Goal: Information Seeking & Learning: Learn about a topic

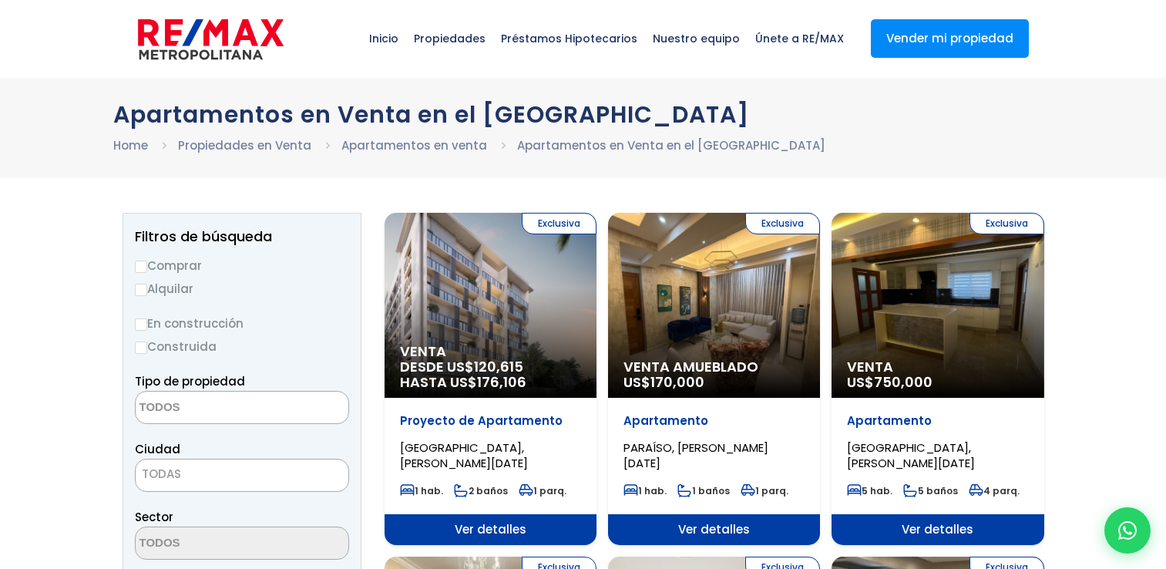
select select
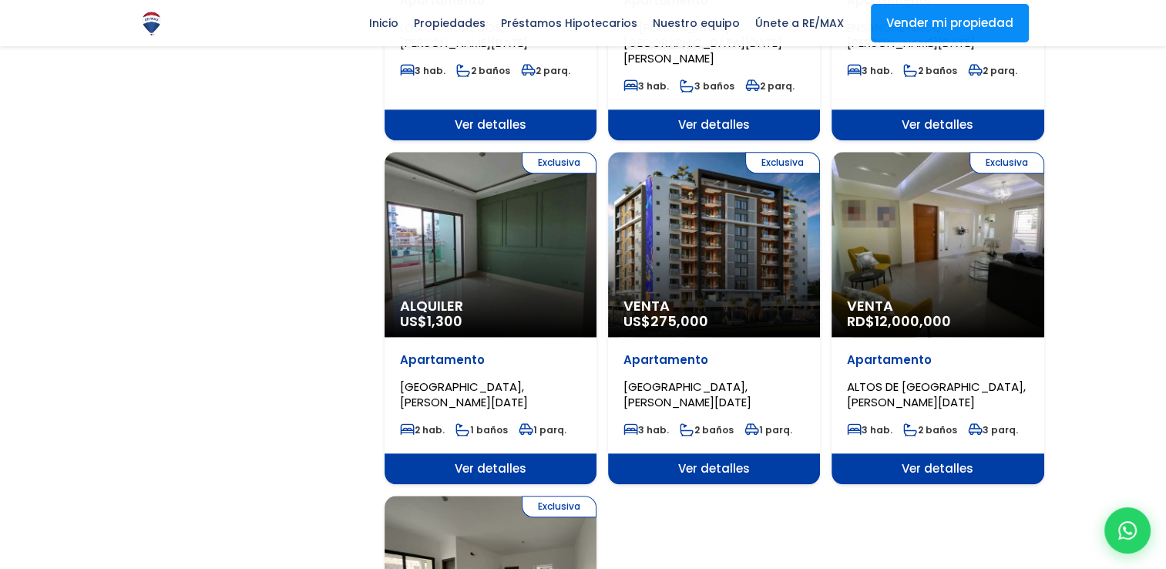
scroll to position [1990, 0]
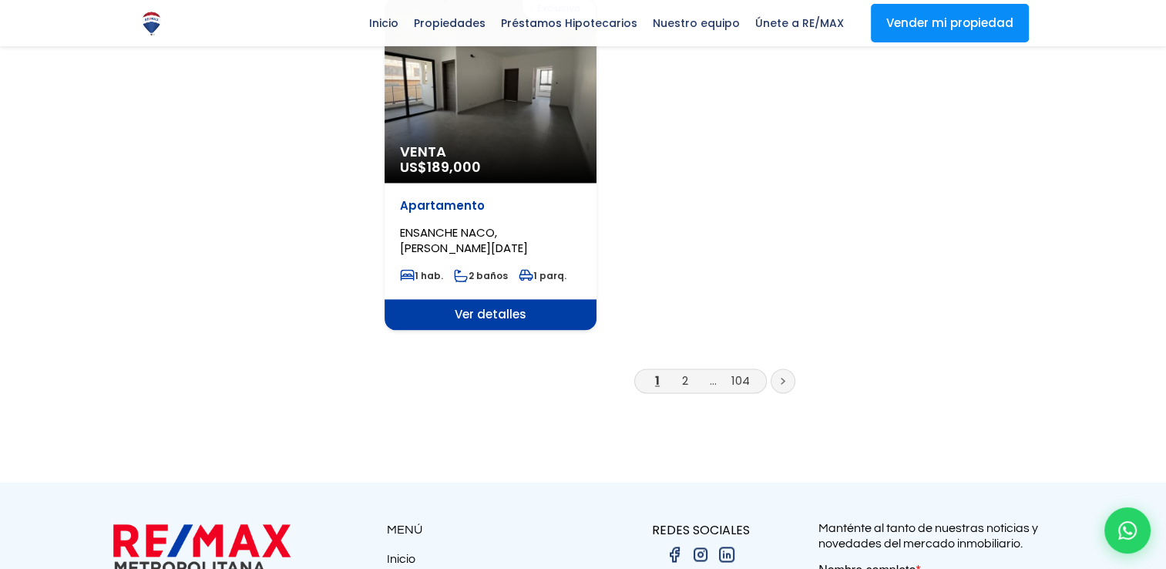
click at [781, 377] on icon at bounding box center [783, 381] width 5 height 8
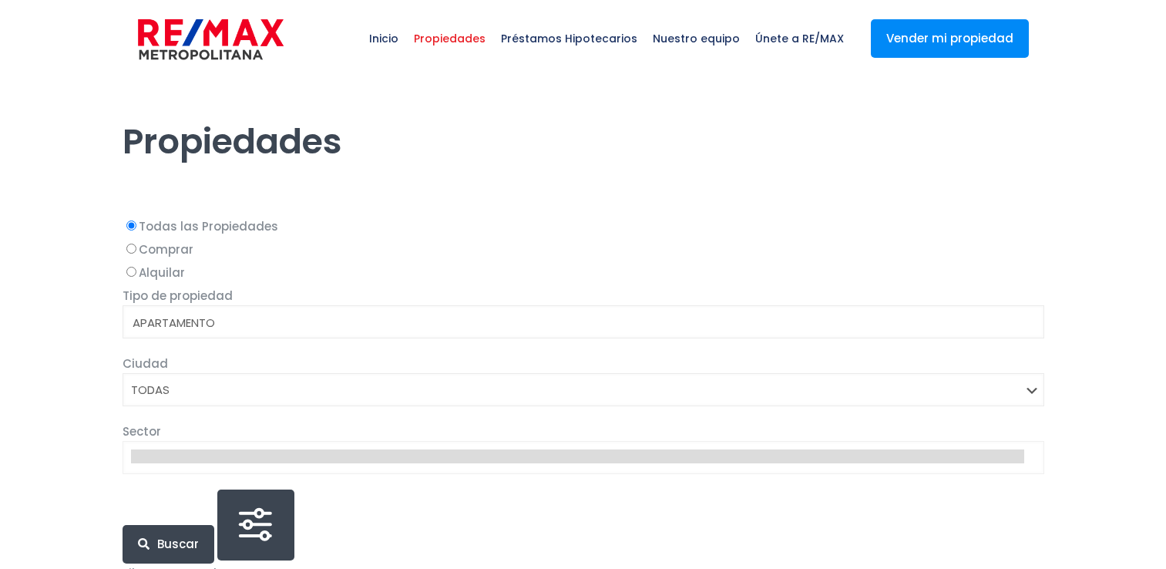
select select
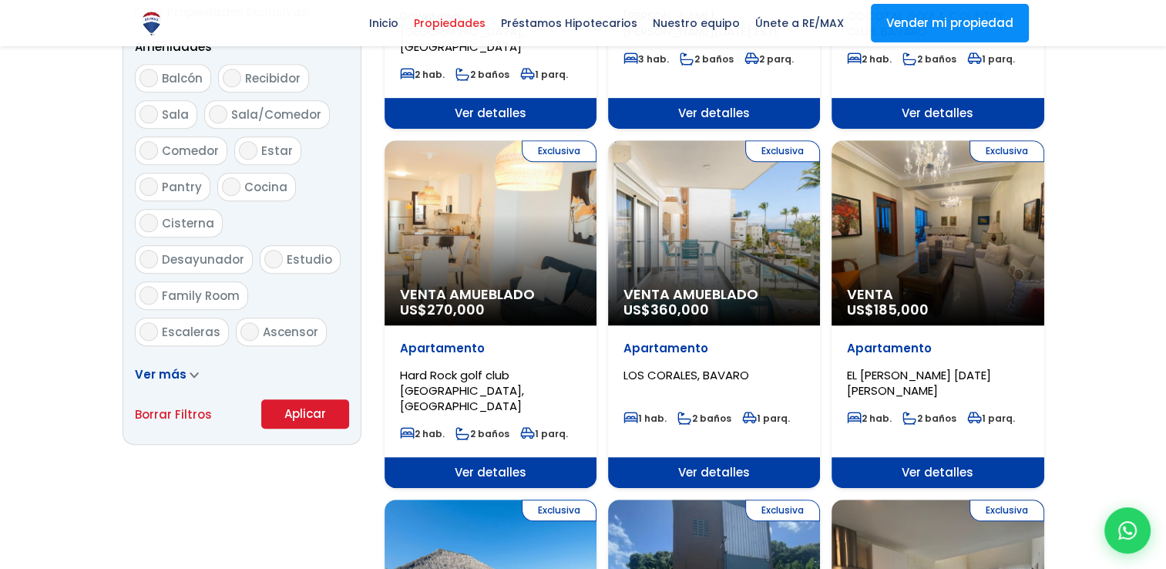
scroll to position [779, 0]
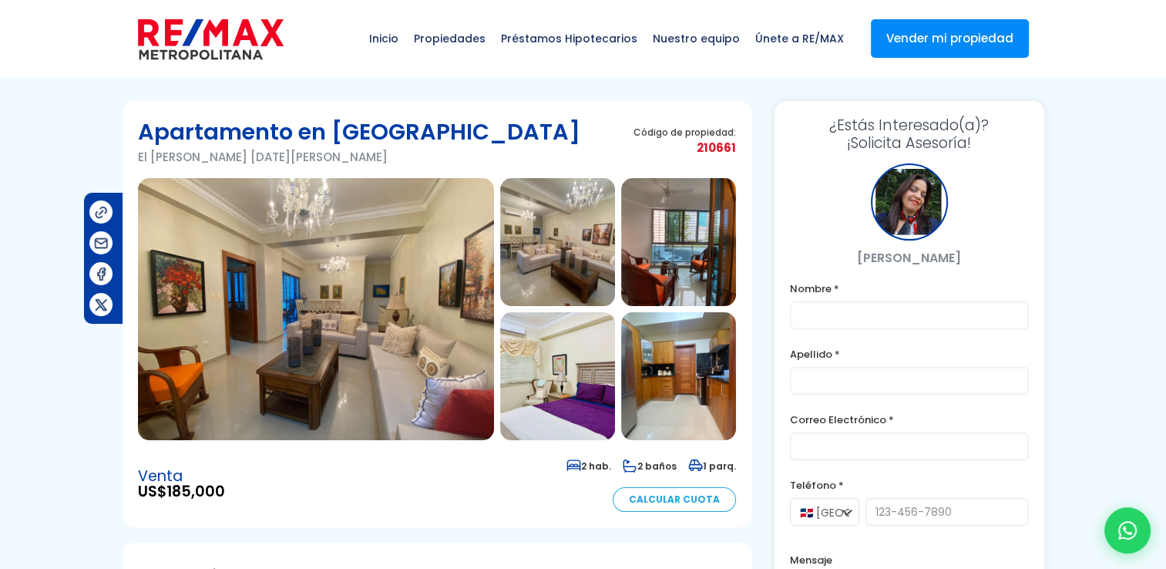
click at [695, 258] on img at bounding box center [678, 242] width 115 height 128
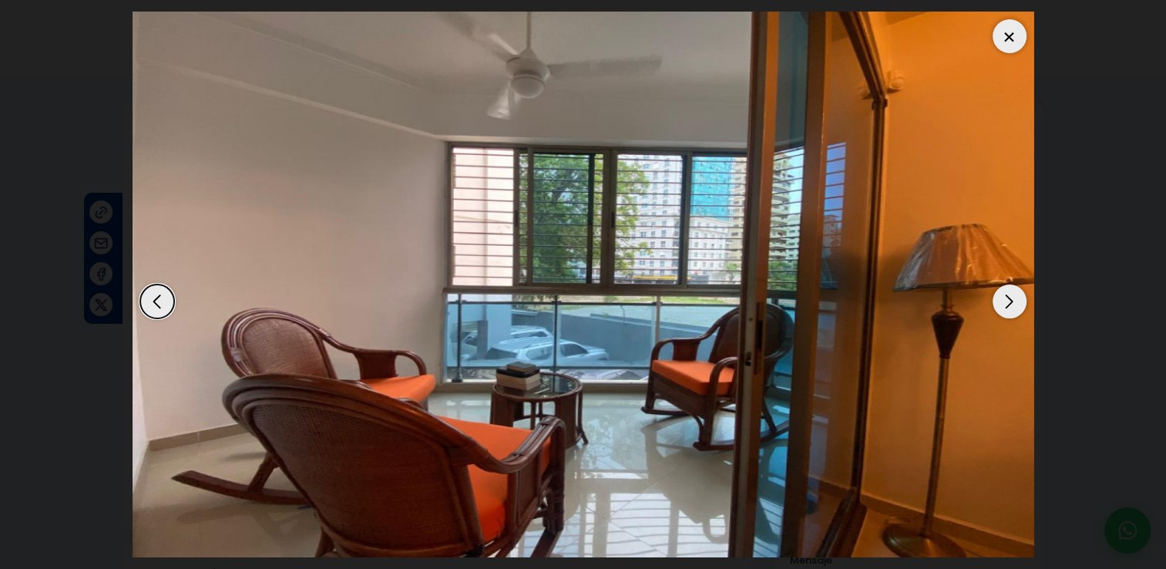
click at [1011, 291] on div "Next slide" at bounding box center [1009, 301] width 34 height 34
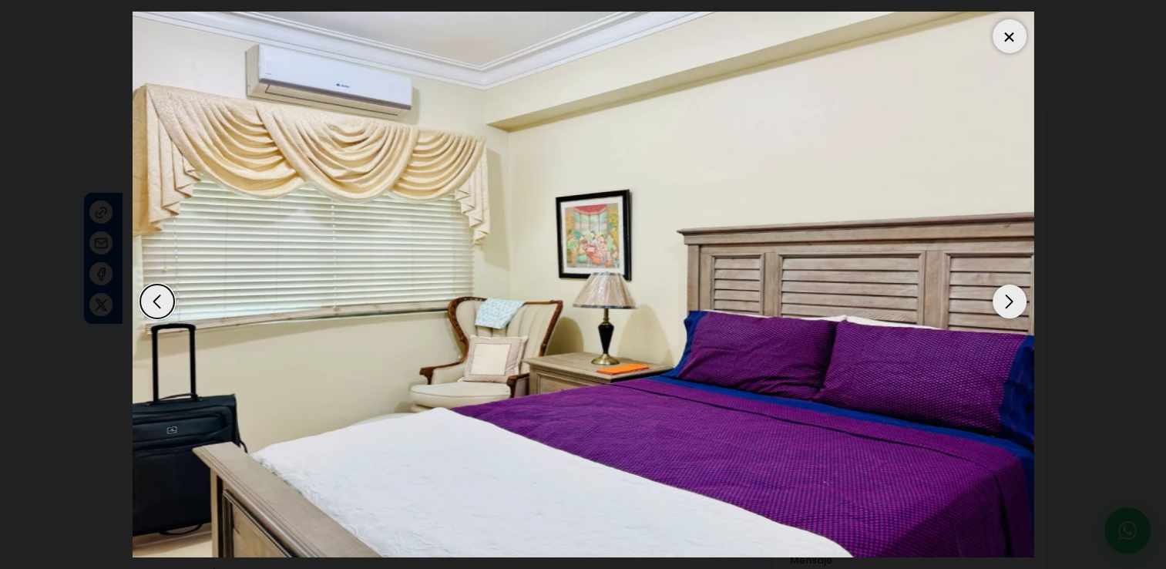
click at [1011, 291] on div "Next slide" at bounding box center [1009, 301] width 34 height 34
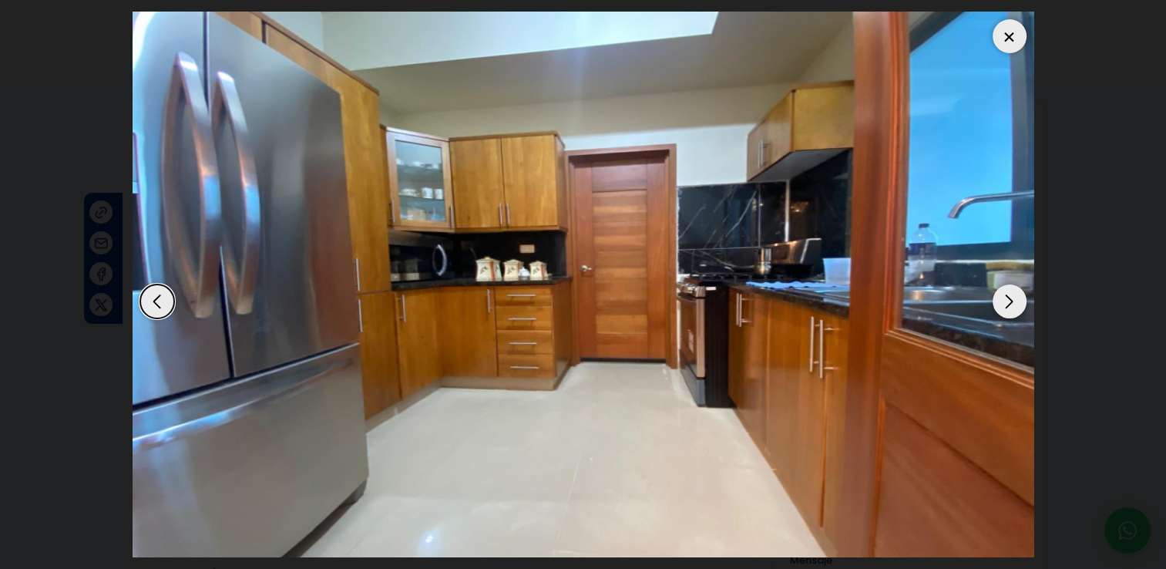
click at [1011, 291] on div "Next slide" at bounding box center [1009, 301] width 34 height 34
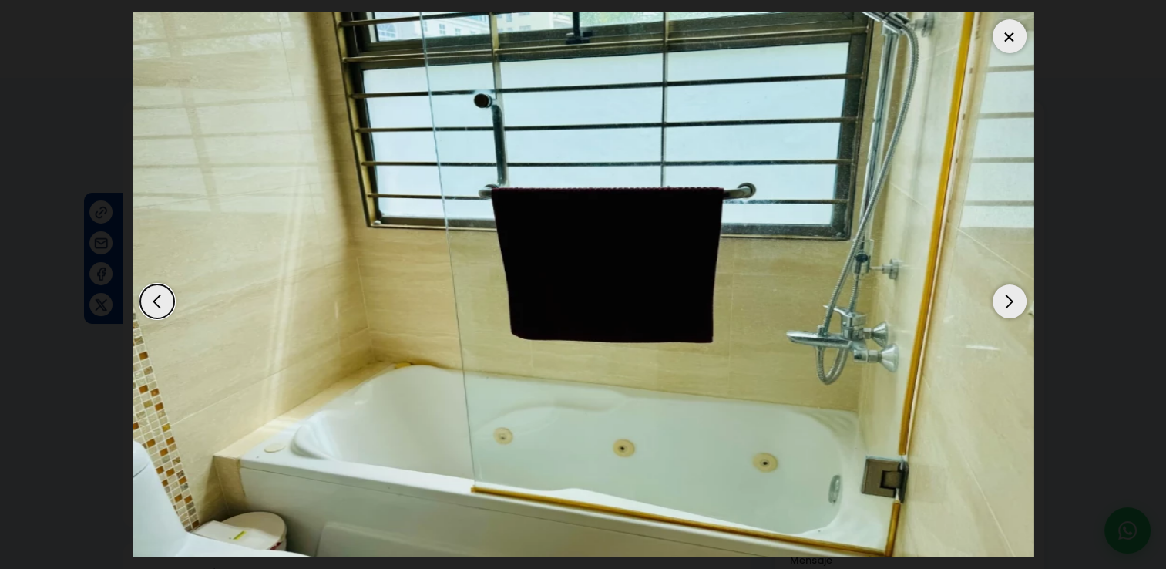
click at [1011, 291] on div "Next slide" at bounding box center [1009, 301] width 34 height 34
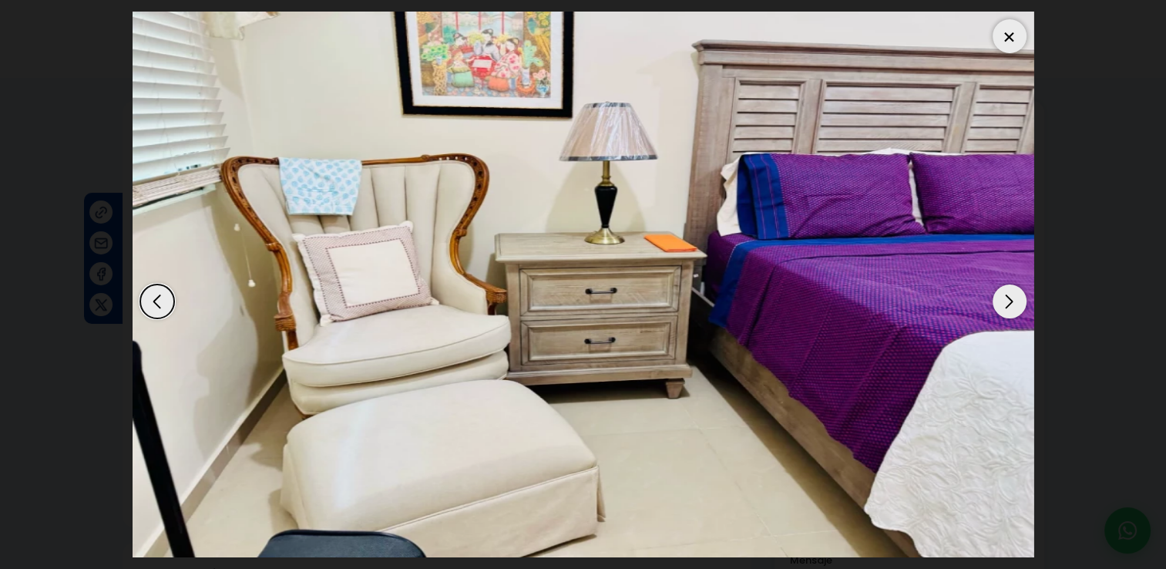
click at [1011, 291] on div "Next slide" at bounding box center [1009, 301] width 34 height 34
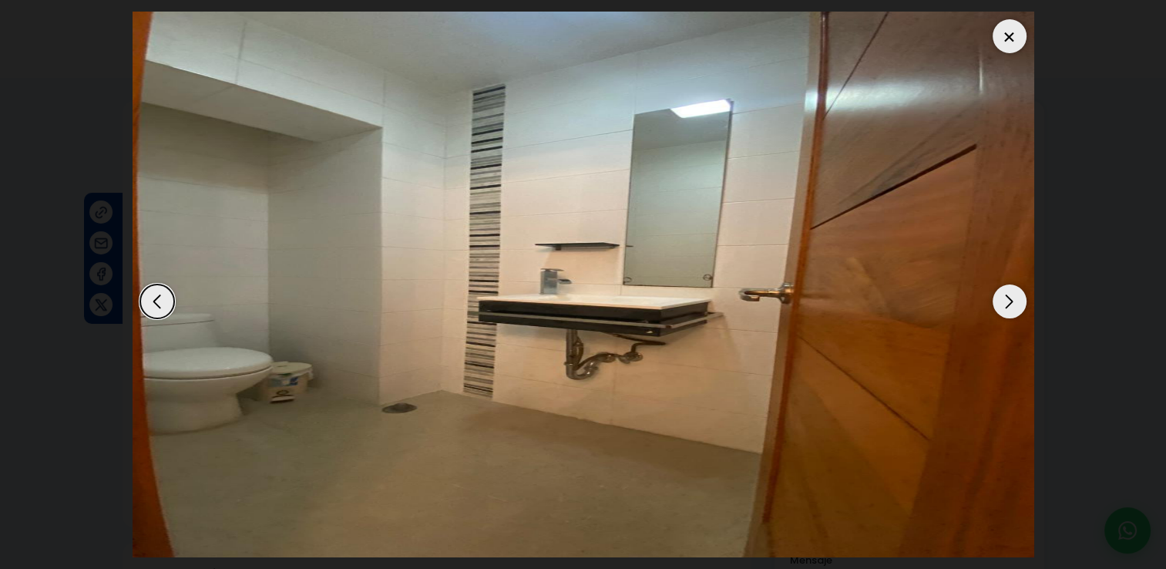
click at [1011, 291] on div "Next slide" at bounding box center [1009, 301] width 34 height 34
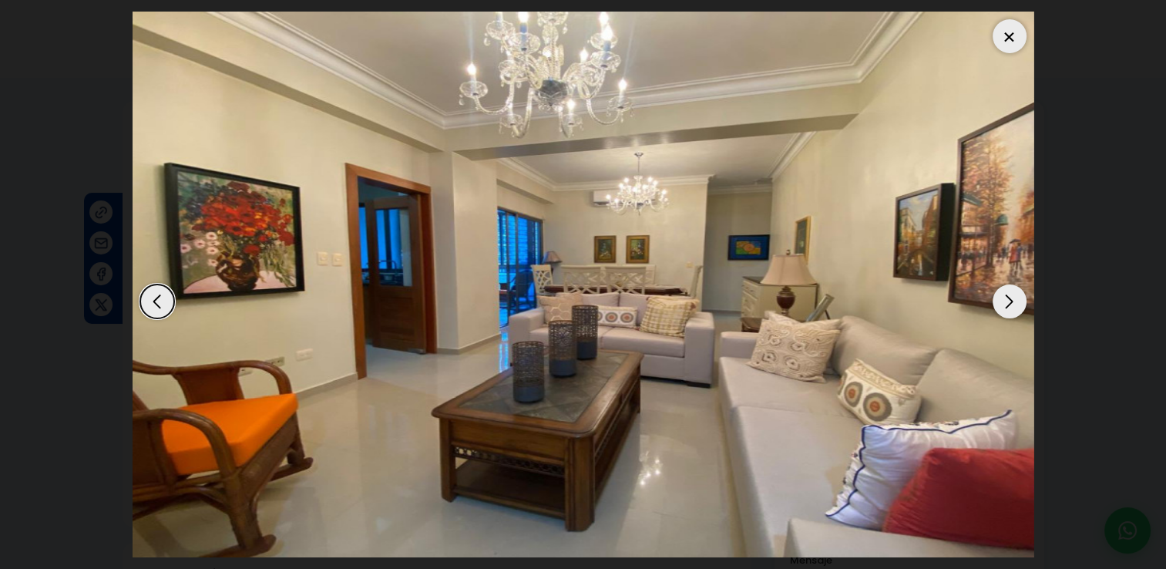
click at [1011, 291] on div "Next slide" at bounding box center [1009, 301] width 34 height 34
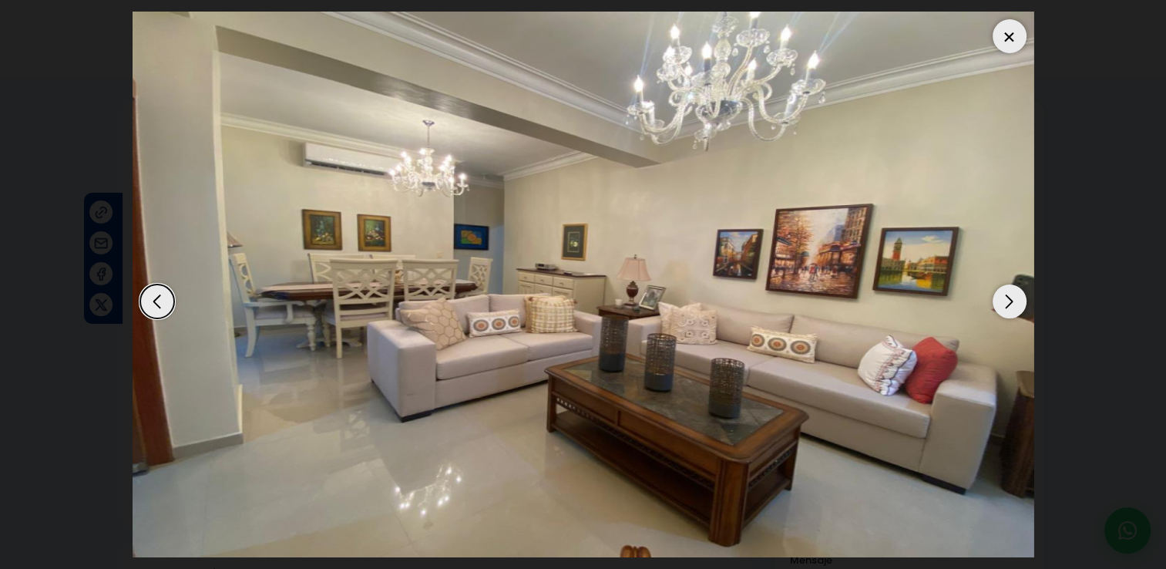
click at [1008, 299] on div "Next slide" at bounding box center [1009, 301] width 34 height 34
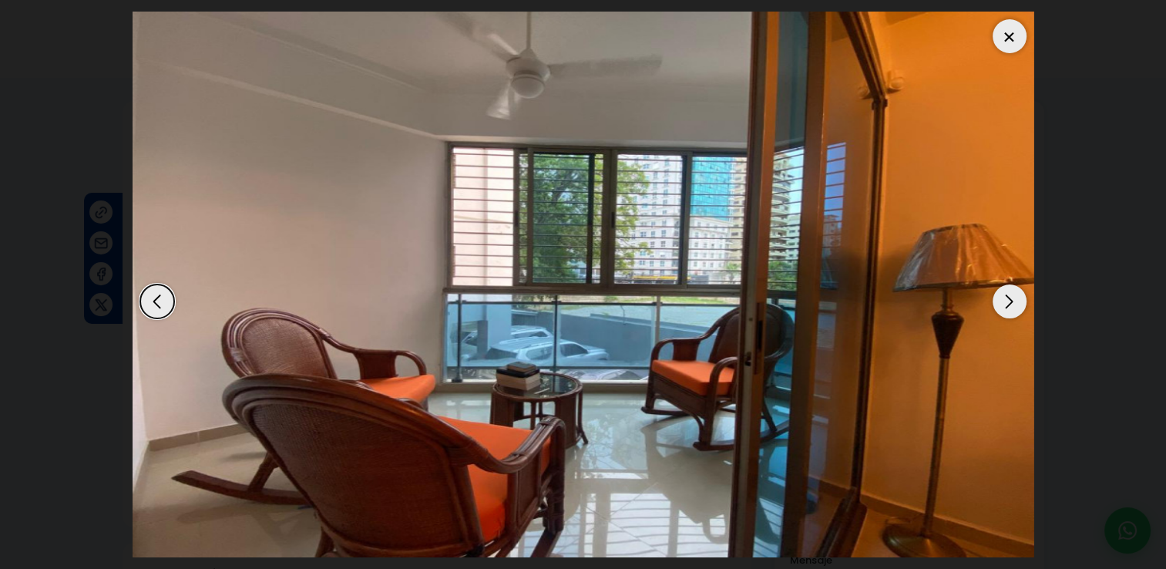
click at [1006, 34] on div at bounding box center [1009, 36] width 34 height 34
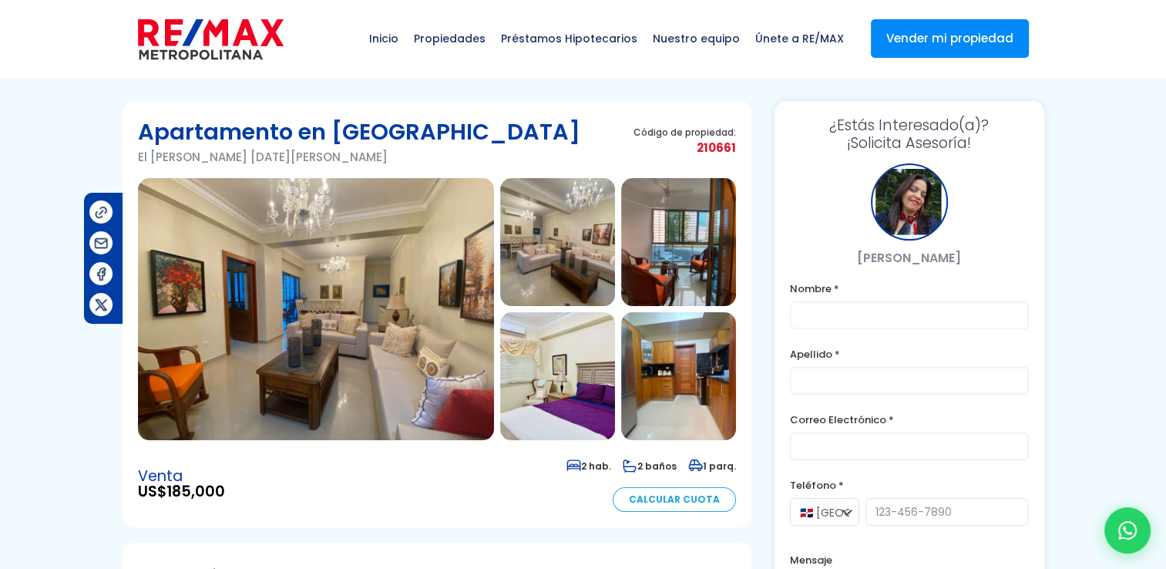
click at [681, 362] on img at bounding box center [678, 376] width 115 height 128
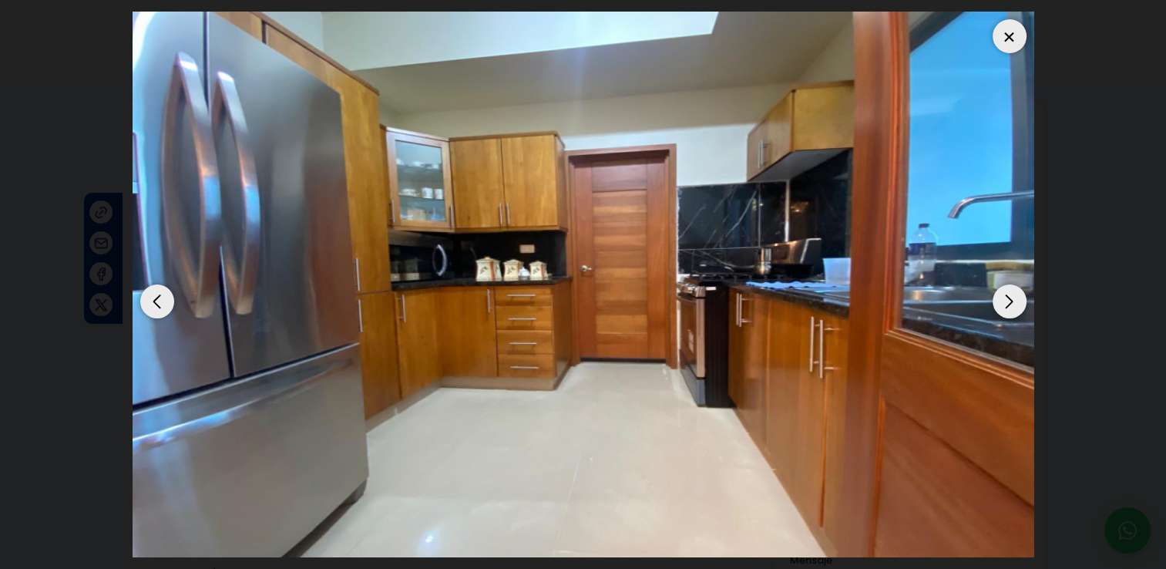
click at [1011, 33] on div at bounding box center [1009, 36] width 34 height 34
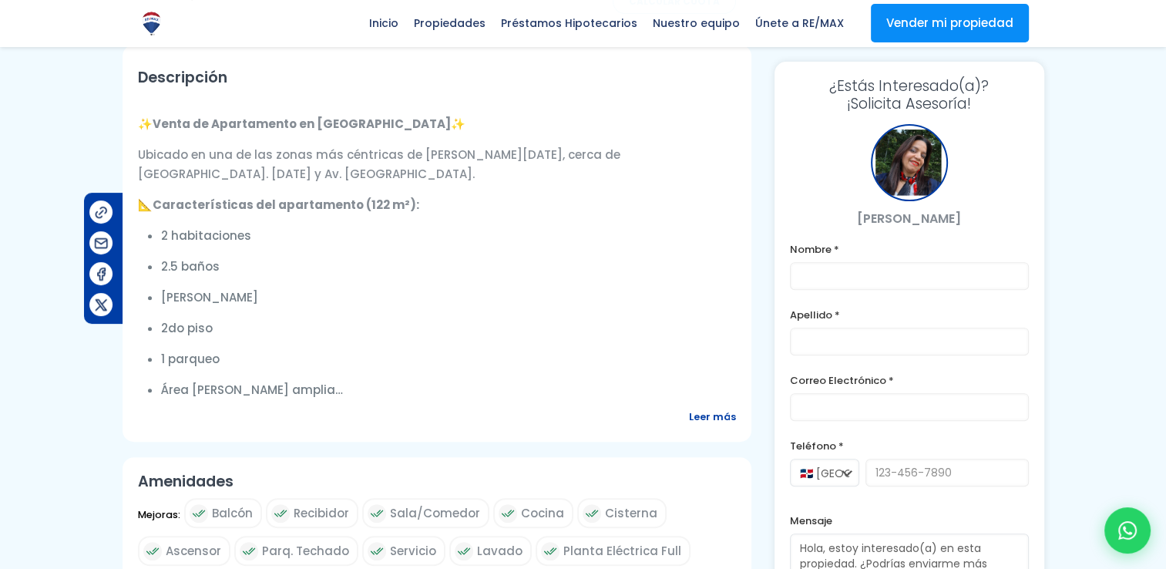
scroll to position [995, 0]
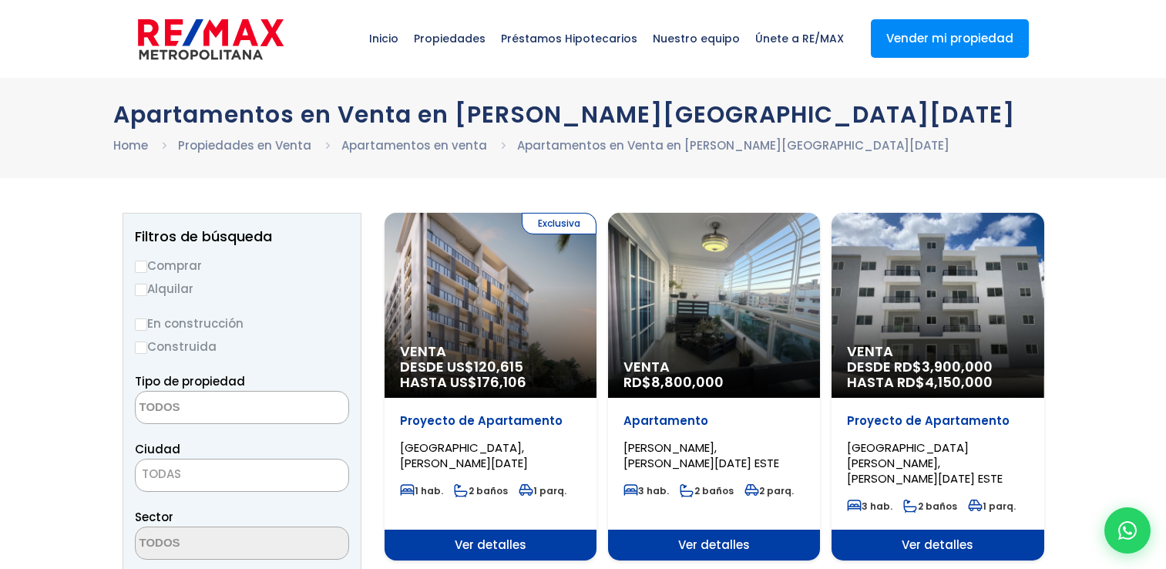
select select
click at [259, 284] on label "Alquilar" at bounding box center [242, 288] width 214 height 19
click at [147, 284] on input "Alquilar" at bounding box center [141, 290] width 12 height 12
radio input "true"
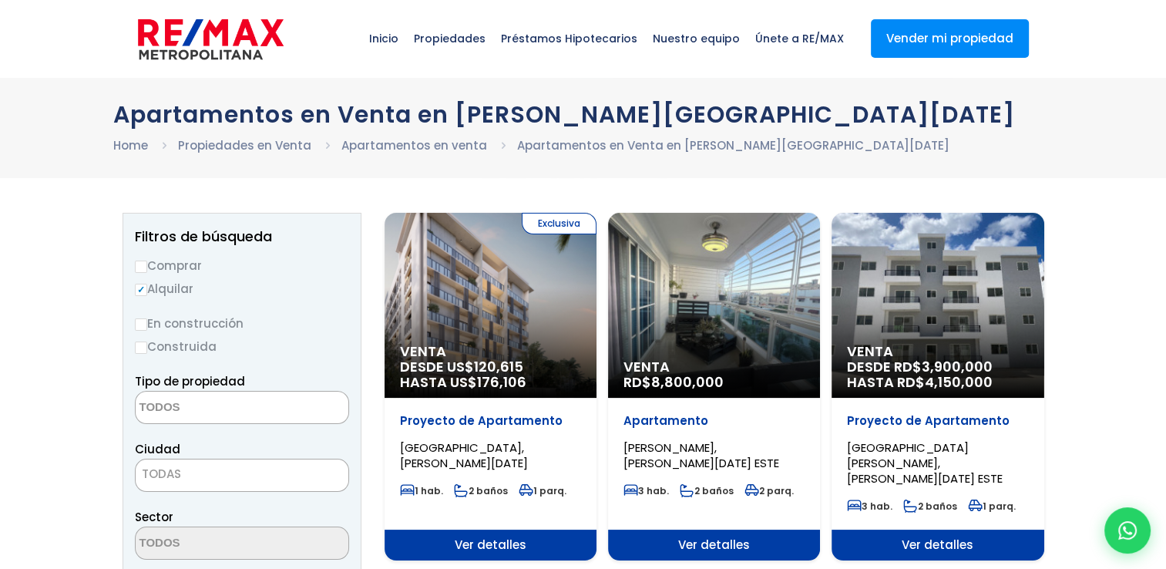
click at [478, 529] on span "Ver detalles" at bounding box center [491, 544] width 212 height 31
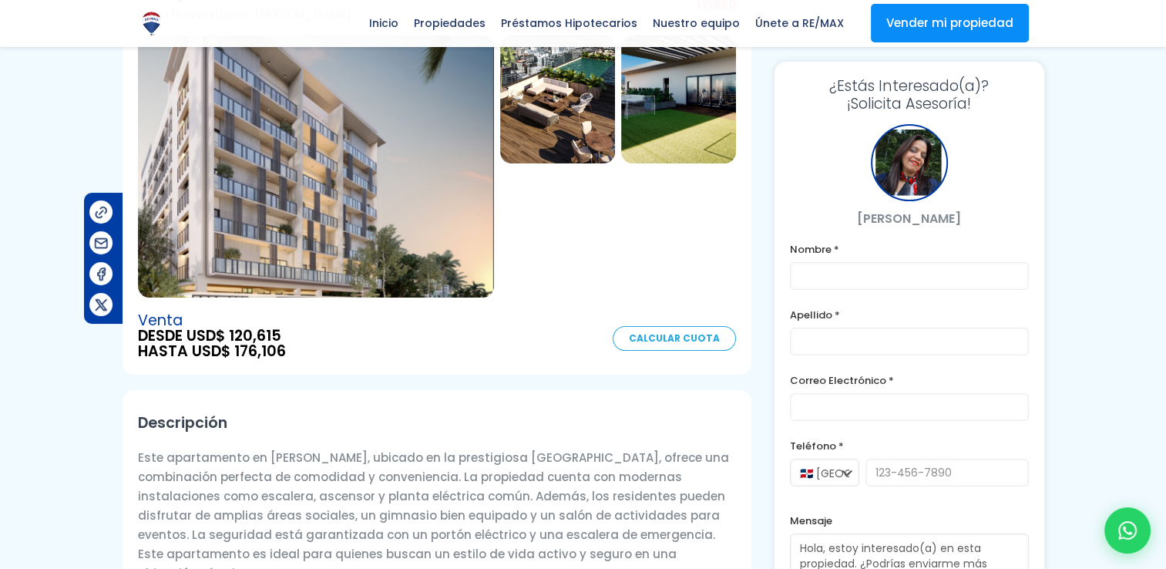
scroll to position [80, 0]
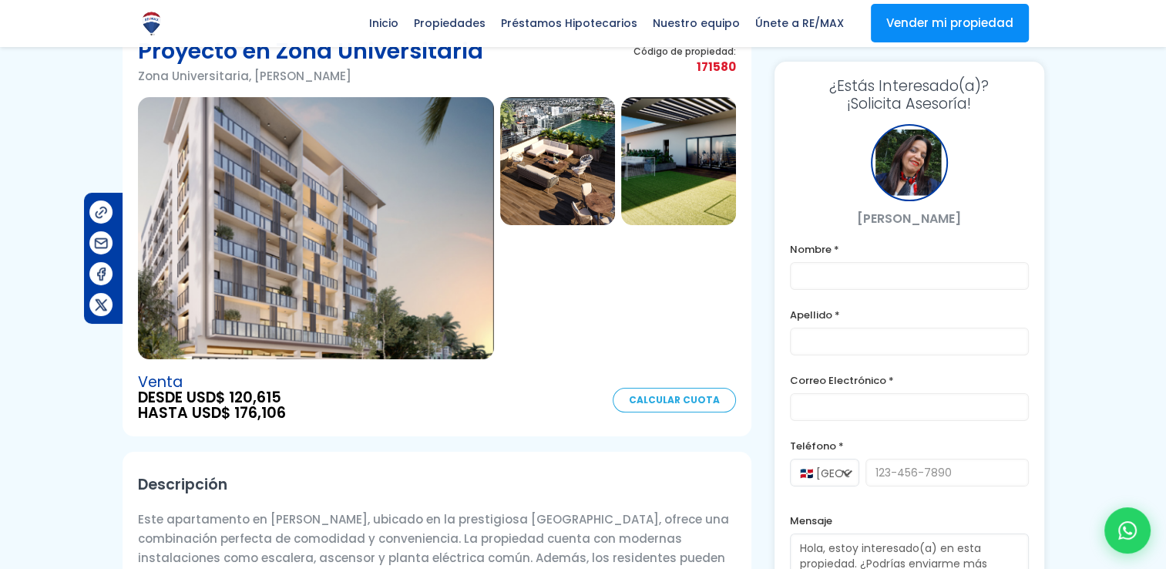
click at [337, 188] on img at bounding box center [316, 228] width 356 height 262
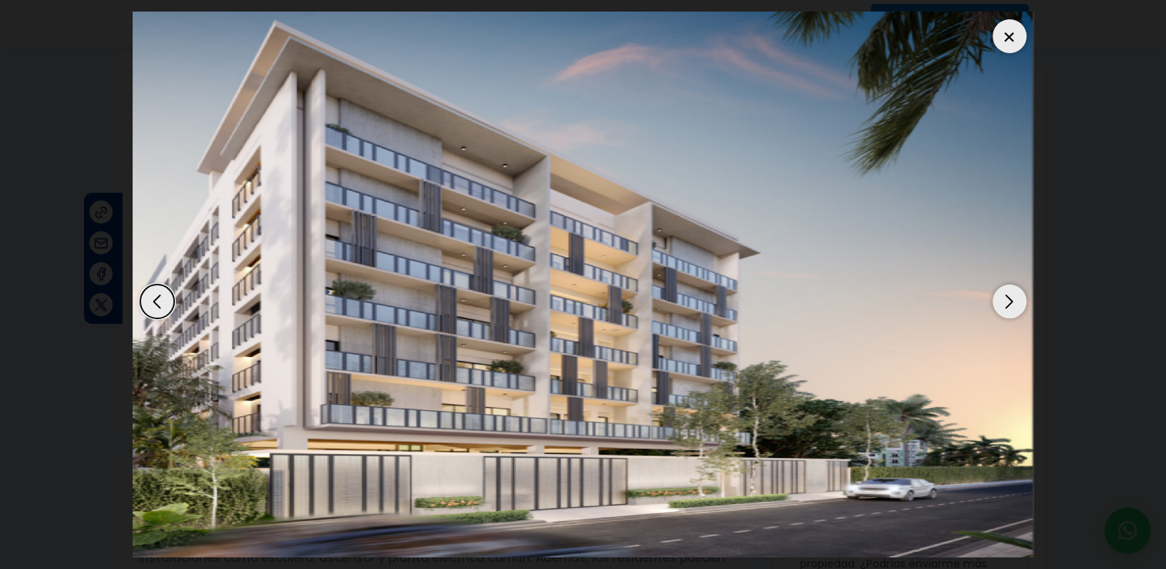
click at [1008, 294] on div "Next slide" at bounding box center [1009, 301] width 34 height 34
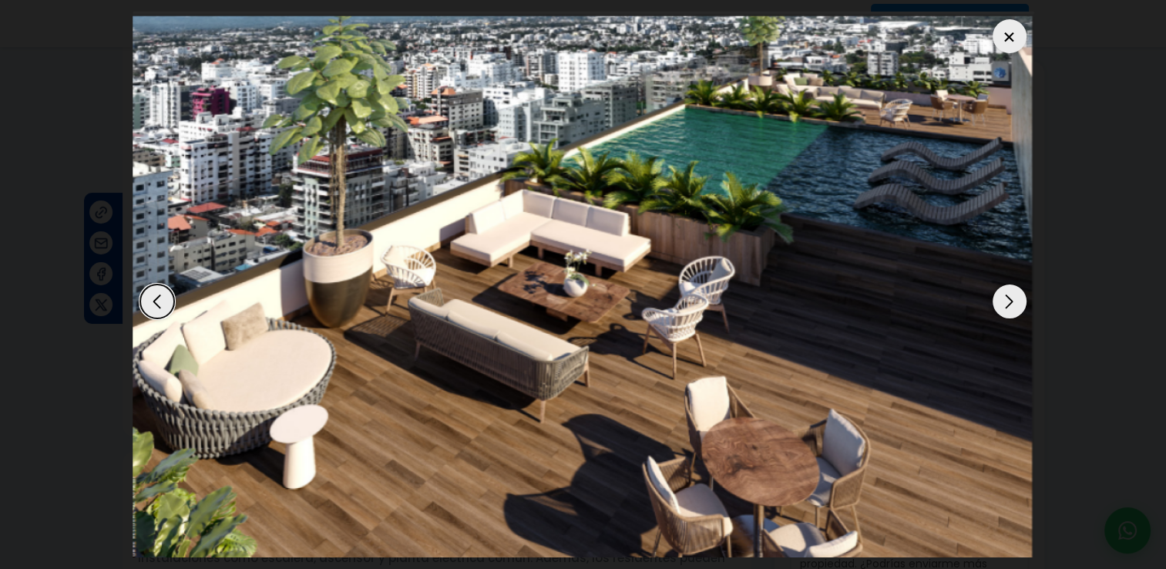
click at [1008, 294] on div "Next slide" at bounding box center [1009, 301] width 34 height 34
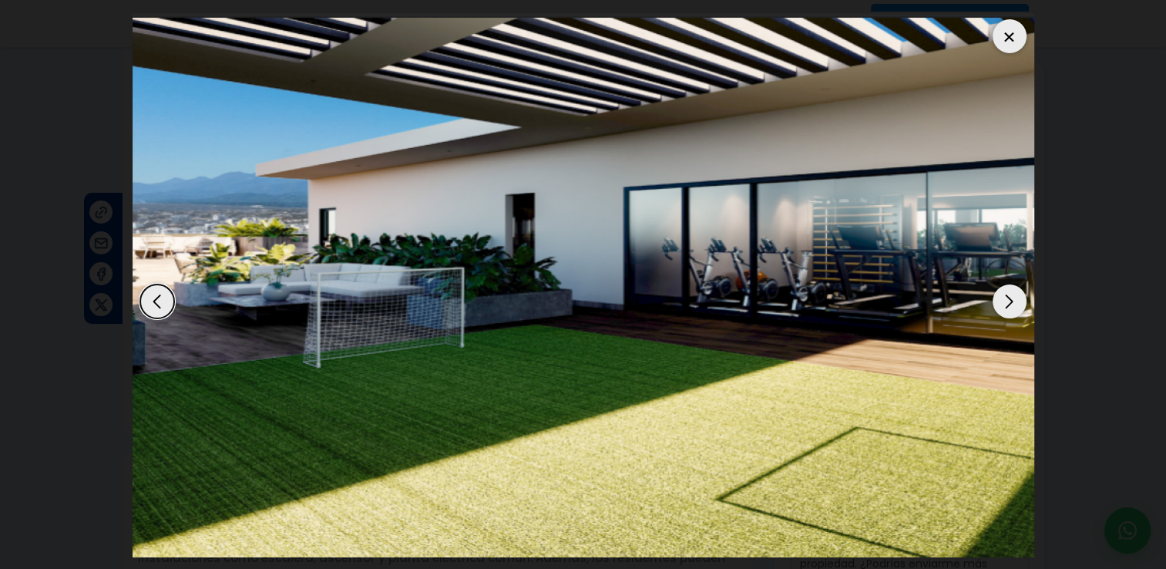
click at [1008, 294] on div "Next slide" at bounding box center [1009, 301] width 34 height 34
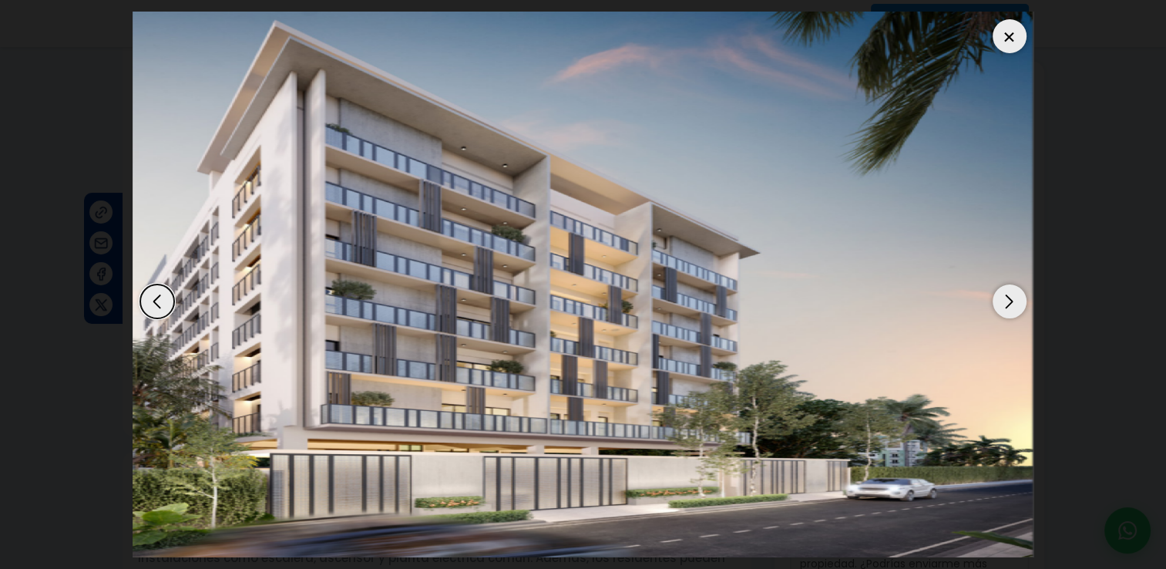
click at [1008, 294] on div "Next slide" at bounding box center [1009, 301] width 34 height 34
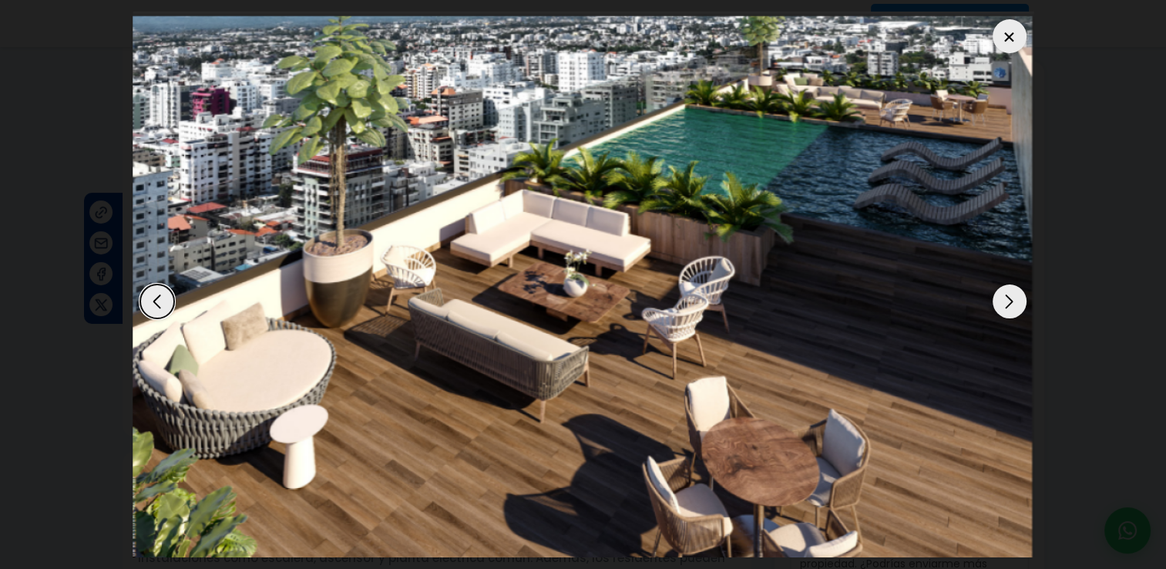
click at [1008, 294] on div "Next slide" at bounding box center [1009, 301] width 34 height 34
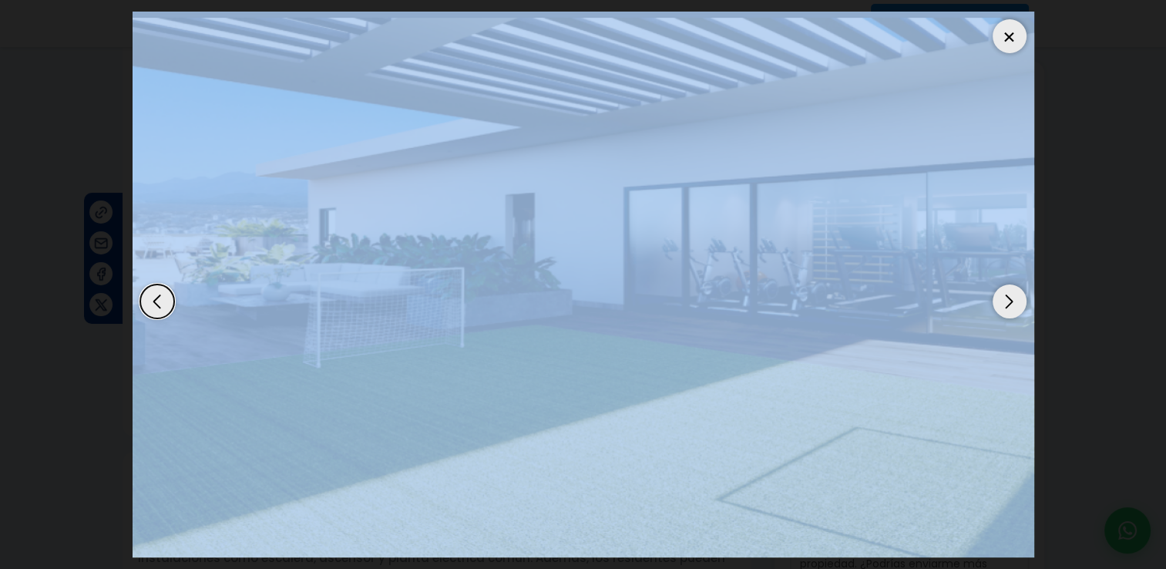
click at [1008, 294] on div "Next slide" at bounding box center [1009, 301] width 34 height 34
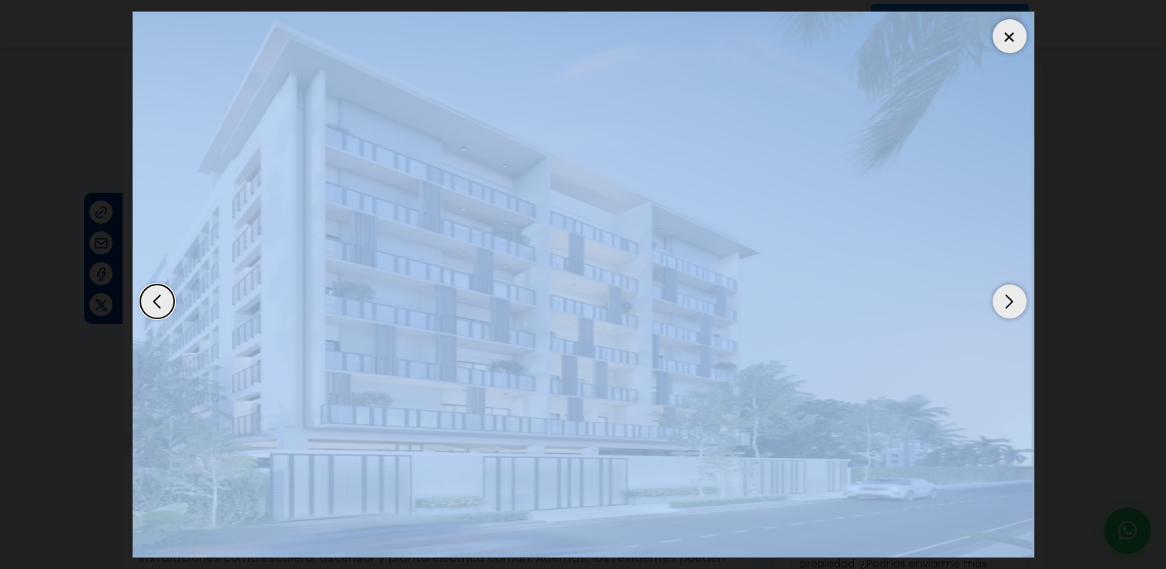
click at [704, 270] on img "1 / 3" at bounding box center [584, 285] width 902 height 546
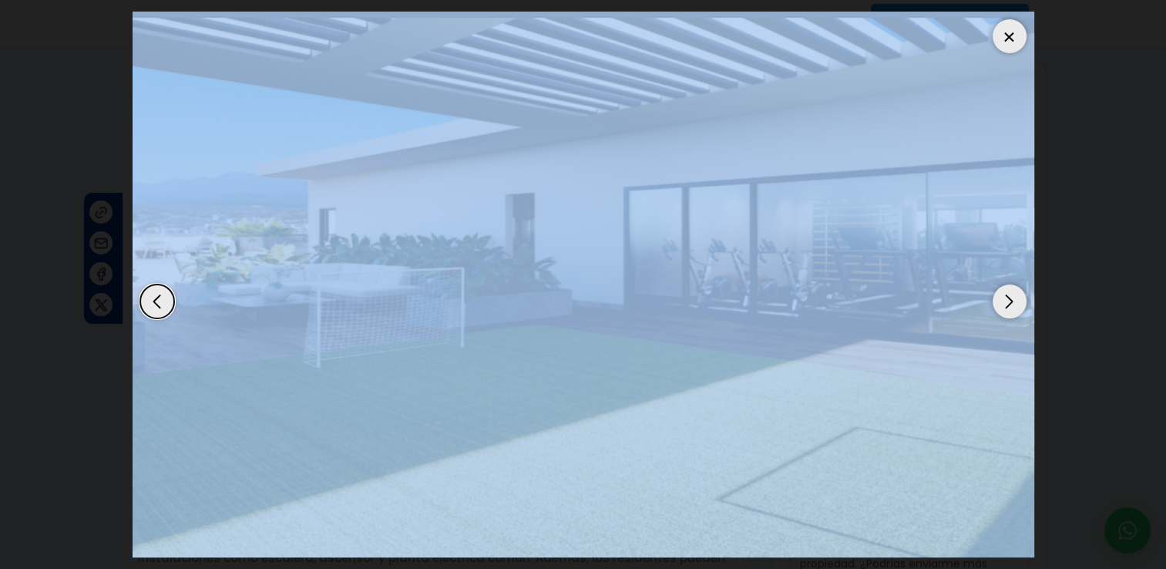
click at [704, 270] on img "3 / 3" at bounding box center [584, 285] width 902 height 546
click at [1006, 25] on div at bounding box center [1009, 36] width 34 height 34
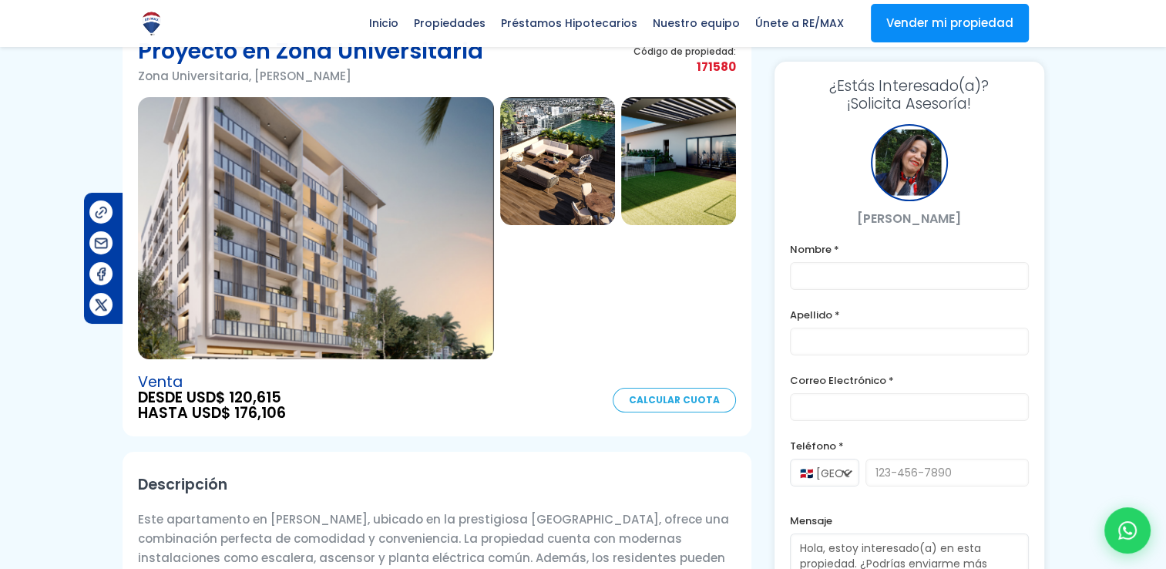
drag, startPoint x: 721, startPoint y: 222, endPoint x: 740, endPoint y: 229, distance: 19.8
click at [721, 222] on img at bounding box center [678, 161] width 115 height 128
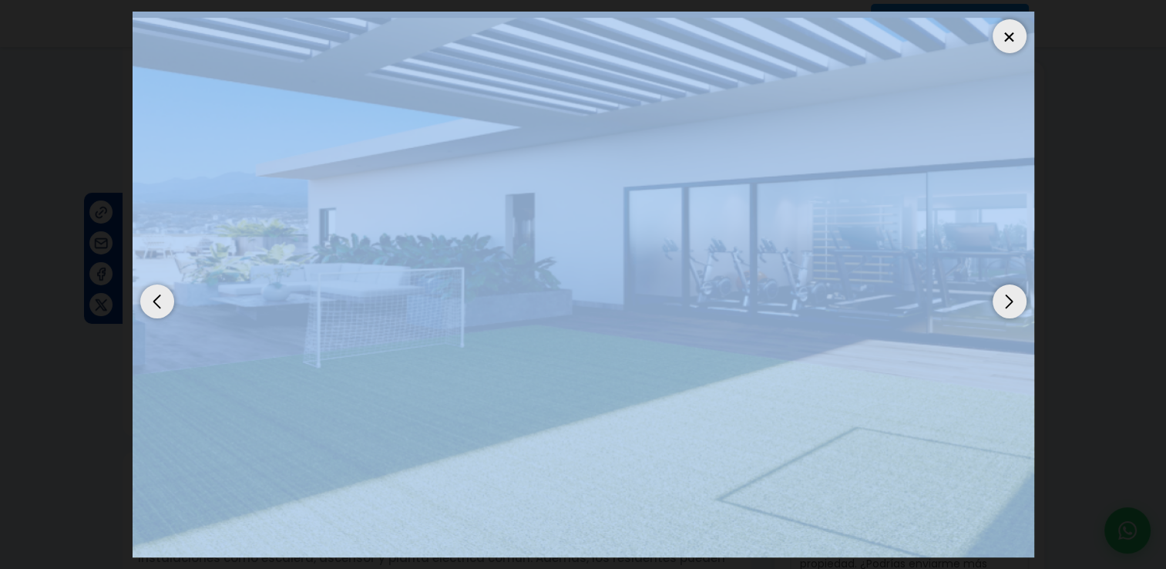
click at [1013, 22] on div at bounding box center [1009, 36] width 34 height 34
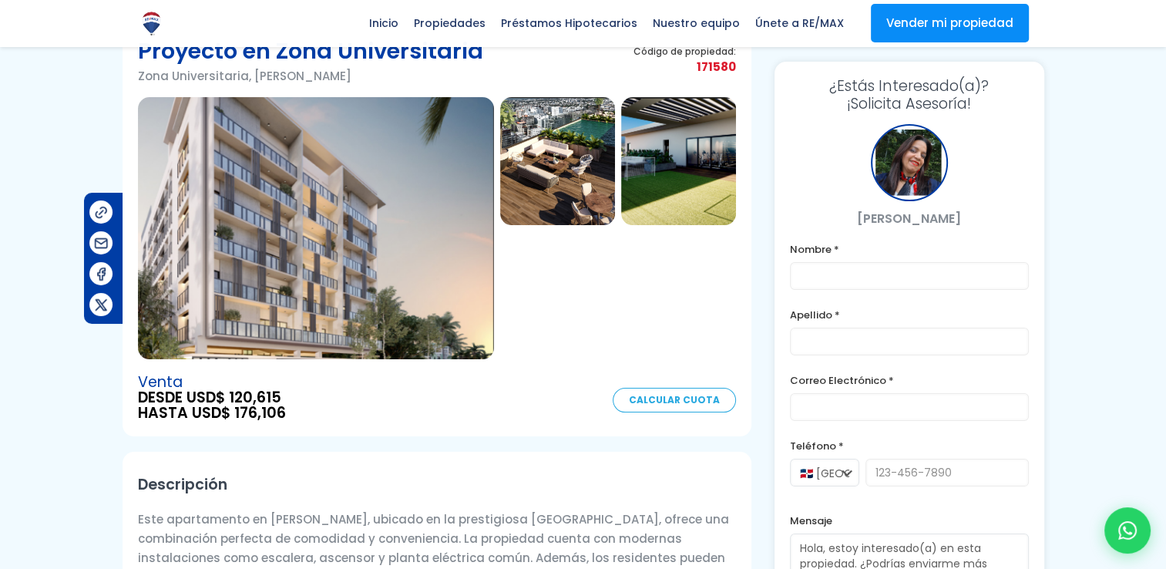
click at [608, 158] on img at bounding box center [557, 161] width 115 height 128
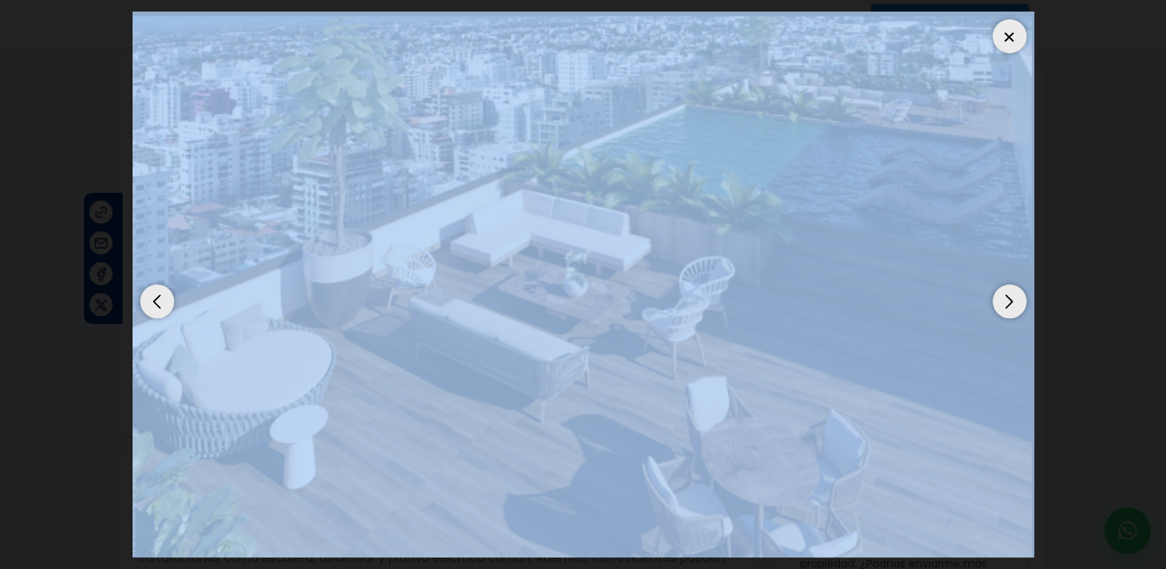
click at [608, 159] on img "2 / 3" at bounding box center [584, 285] width 902 height 546
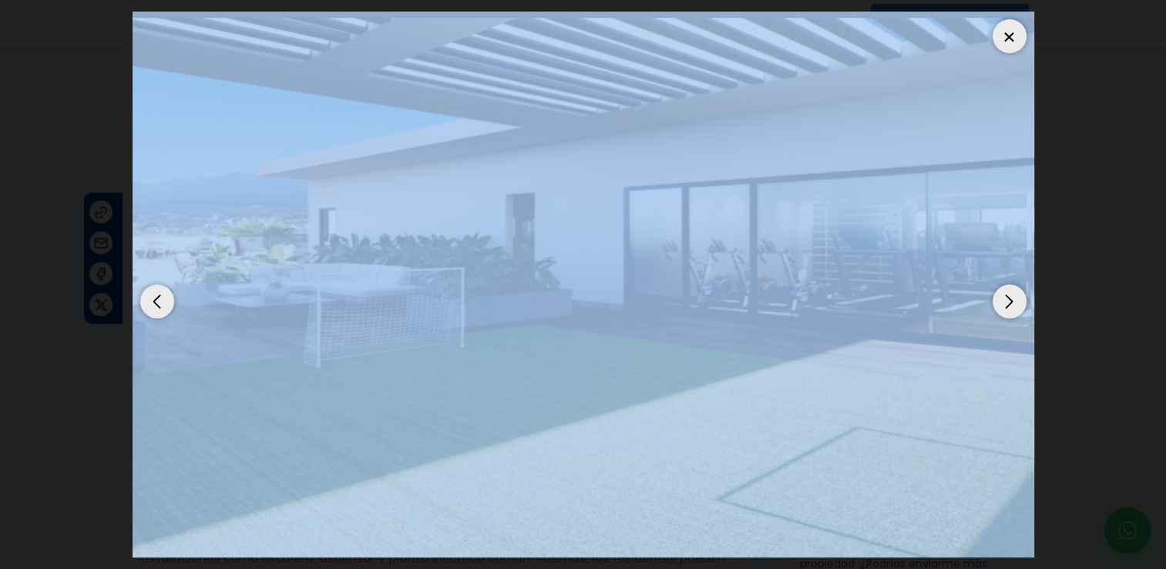
click at [999, 298] on div "Next slide" at bounding box center [1009, 301] width 34 height 34
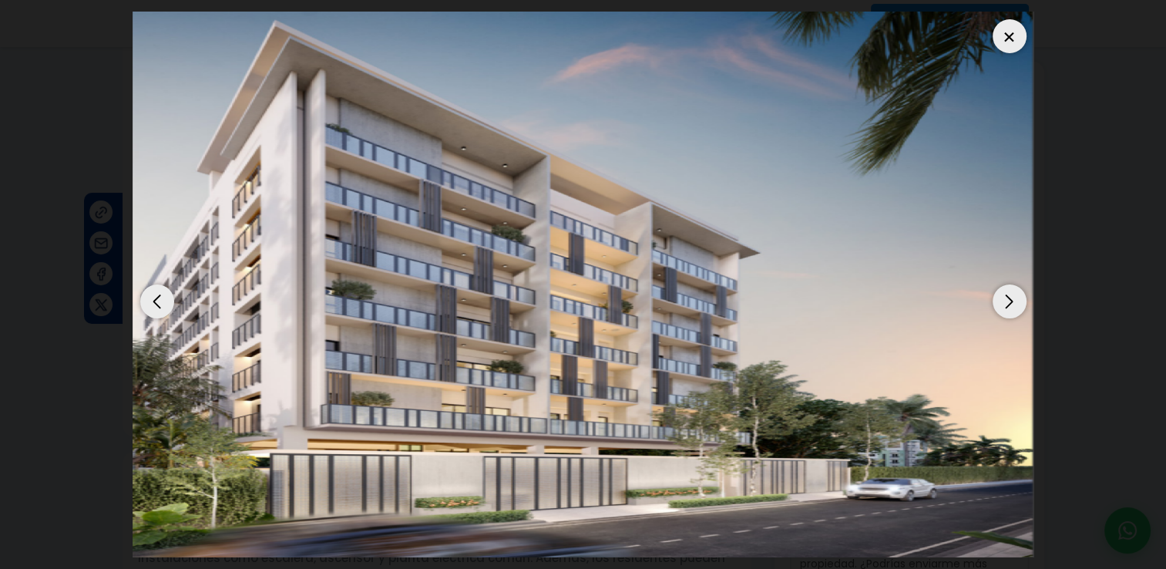
click at [999, 298] on div "Next slide" at bounding box center [1009, 301] width 34 height 34
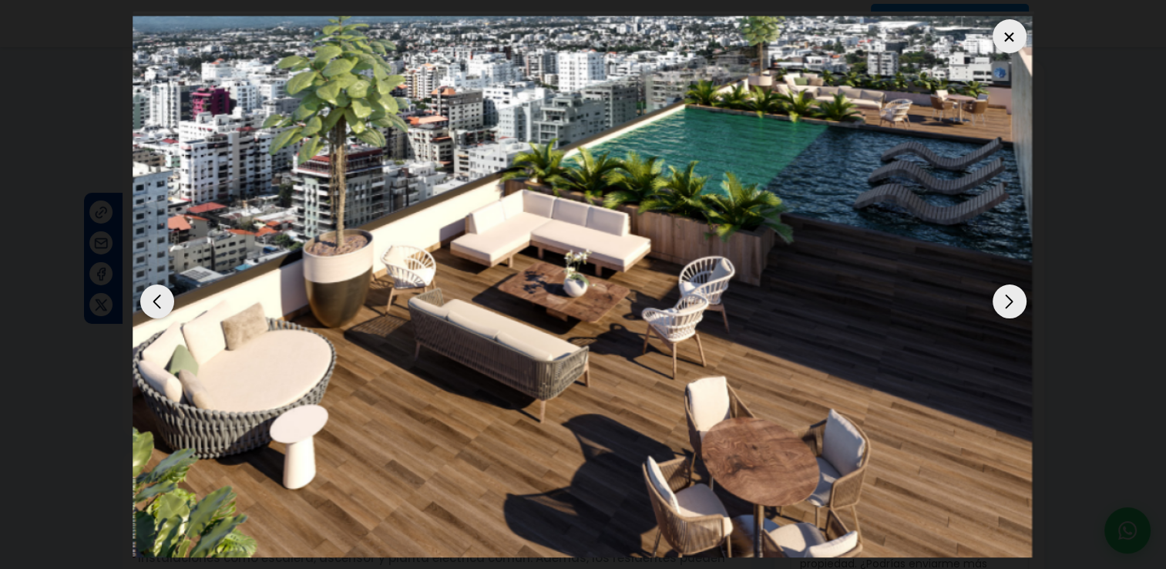
click at [999, 298] on div "Next slide" at bounding box center [1009, 301] width 34 height 34
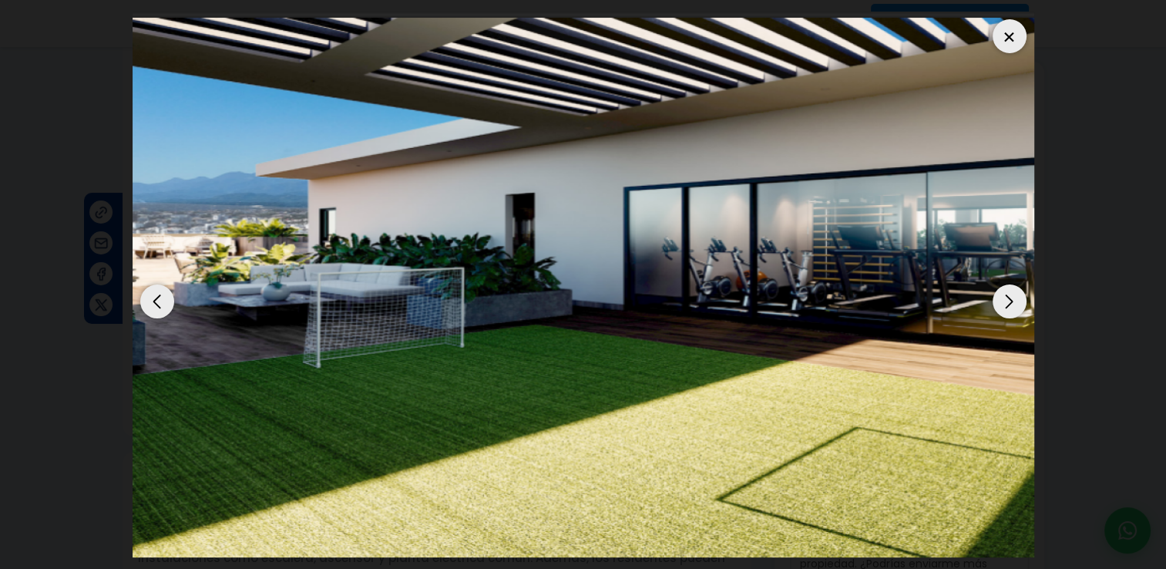
click at [999, 298] on div "Next slide" at bounding box center [1009, 301] width 34 height 34
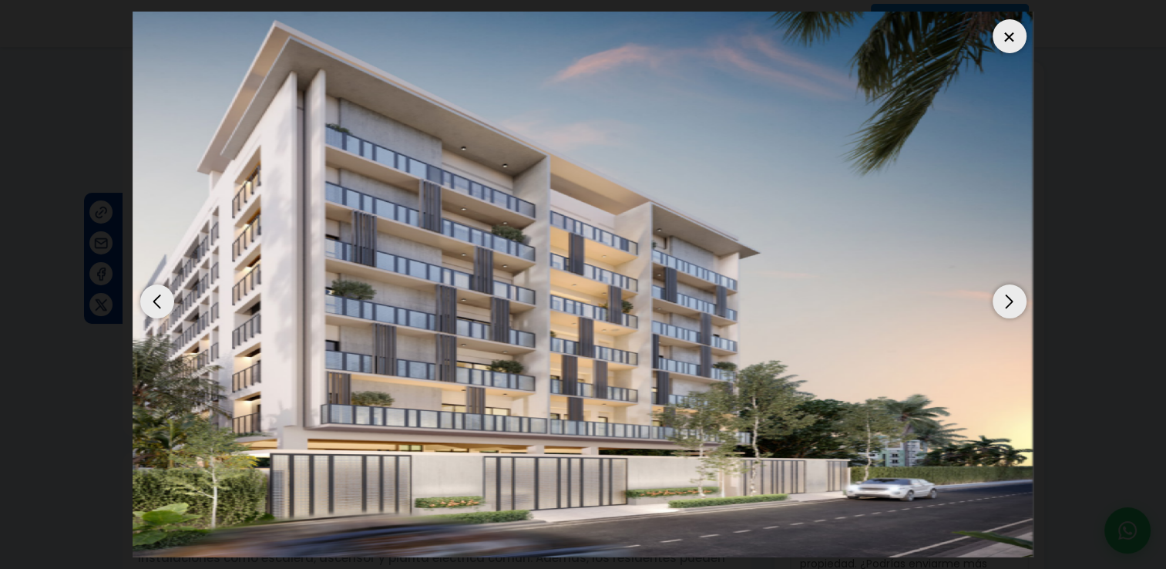
click at [1008, 29] on div at bounding box center [1009, 36] width 34 height 34
